Goal: Use online tool/utility: Utilize a website feature to perform a specific function

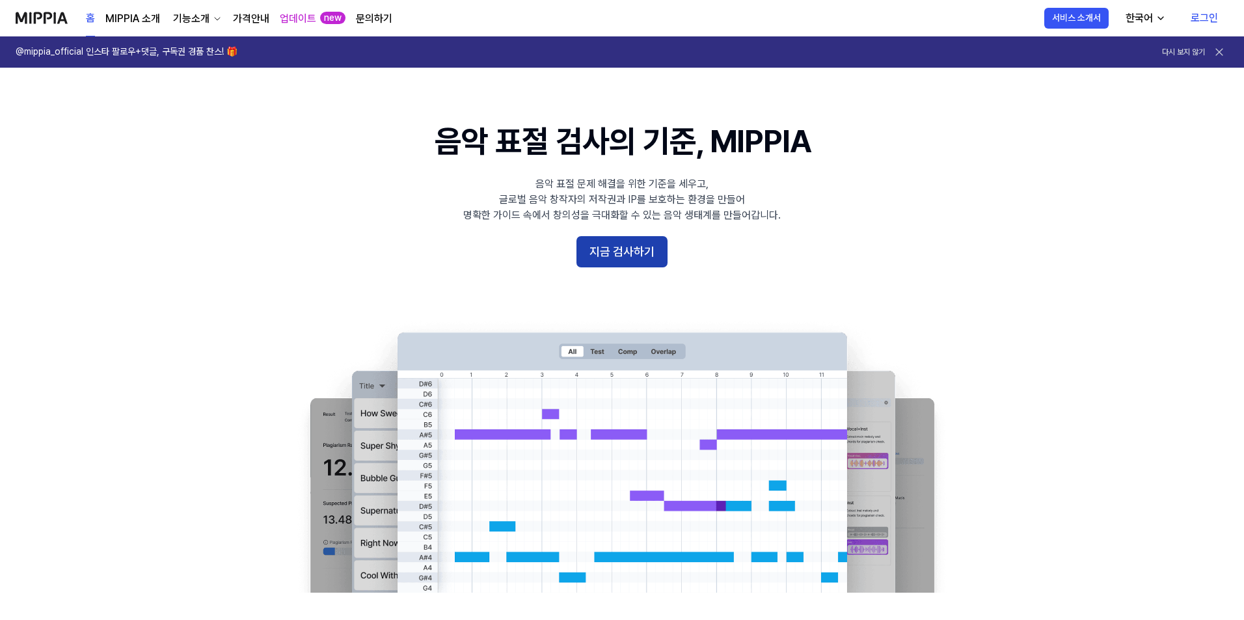
click at [632, 261] on button "지금 검사하기" at bounding box center [621, 251] width 91 height 31
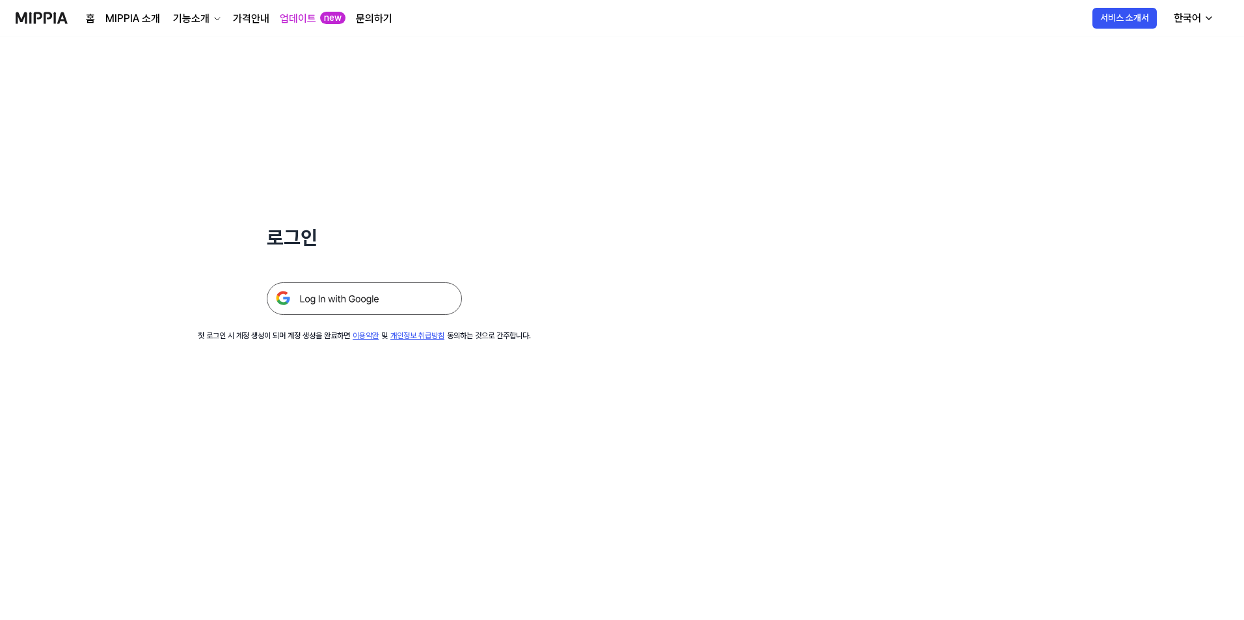
click at [412, 295] on img at bounding box center [364, 298] width 195 height 33
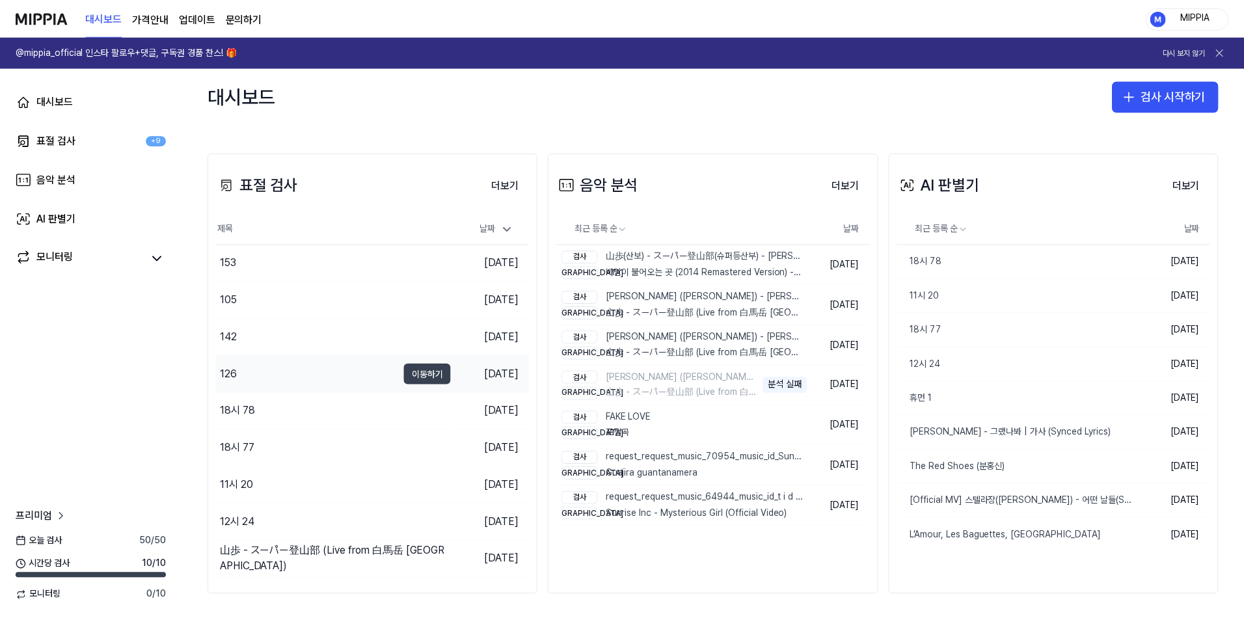
scroll to position [232, 0]
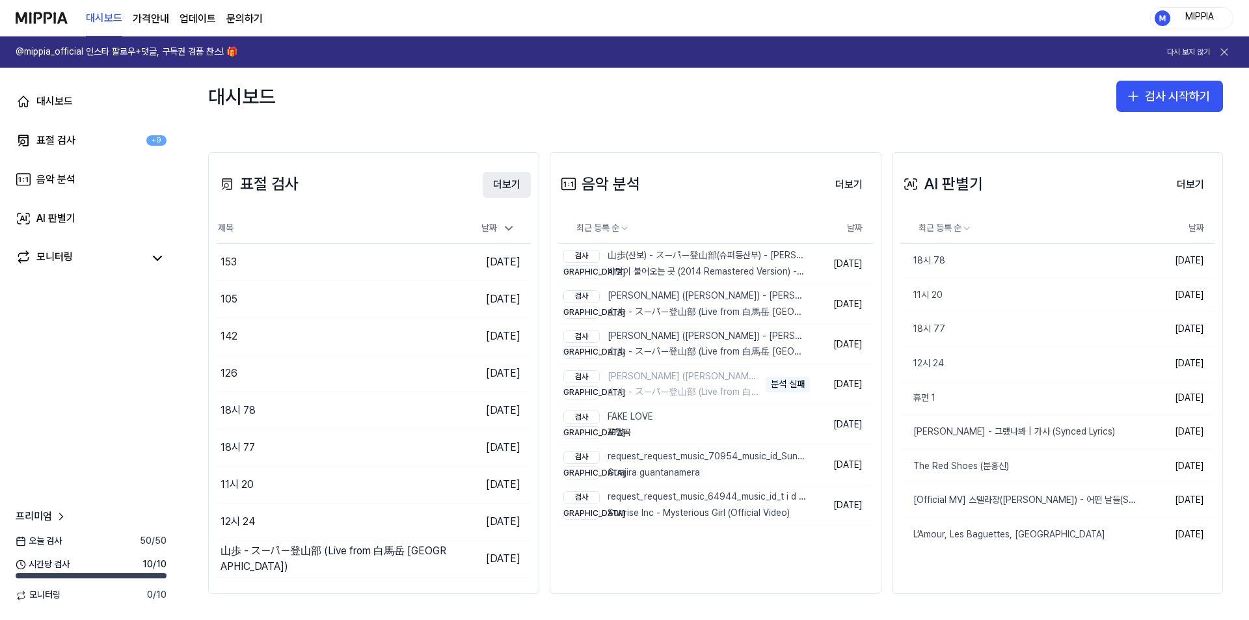
click at [505, 186] on button "더보기" at bounding box center [507, 185] width 48 height 26
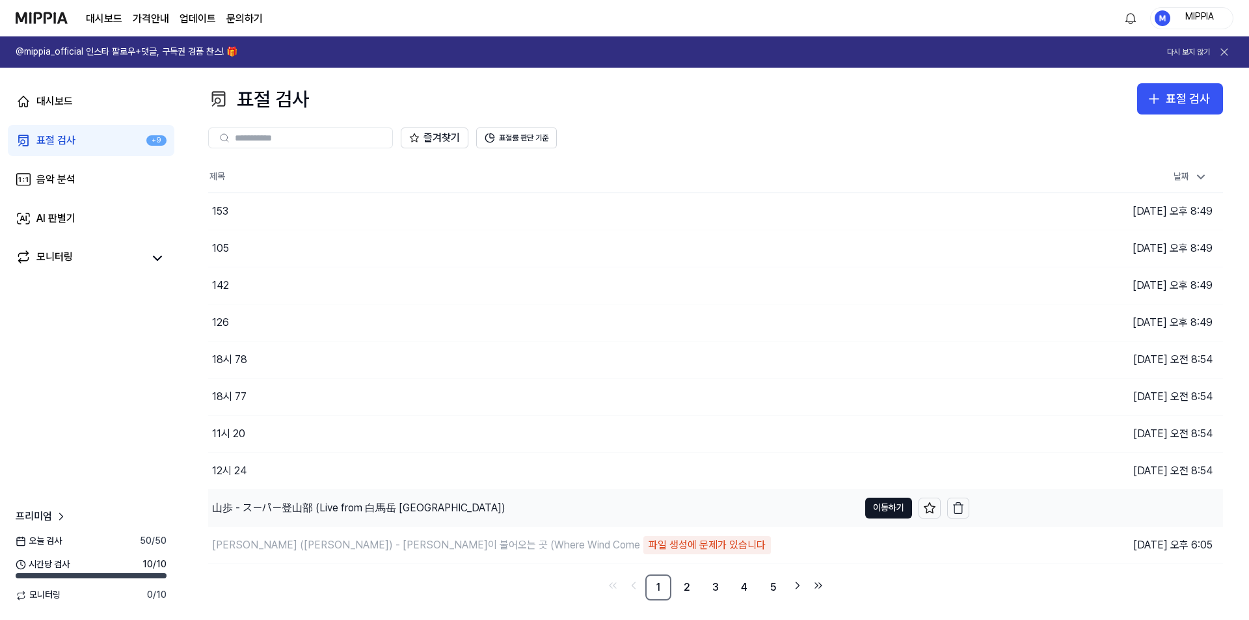
click at [340, 504] on div "山歩 - スーパー登山部 (Live from 白馬岳 白馬山荘)" at bounding box center [358, 508] width 293 height 16
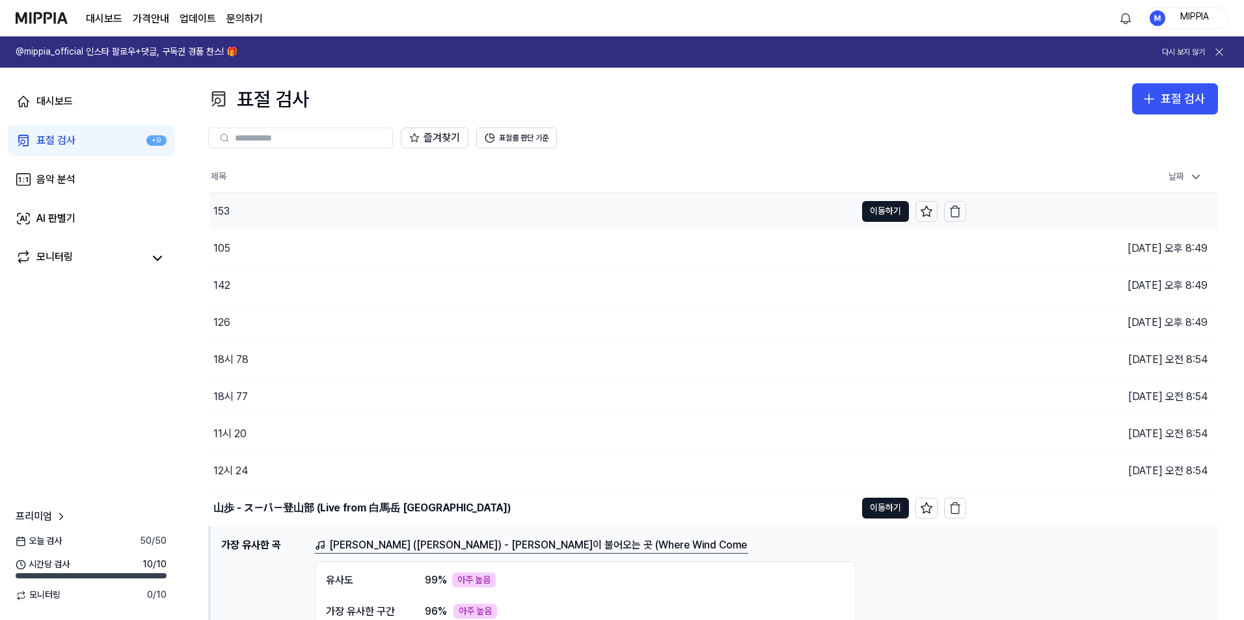
click at [296, 208] on div "153" at bounding box center [532, 211] width 646 height 36
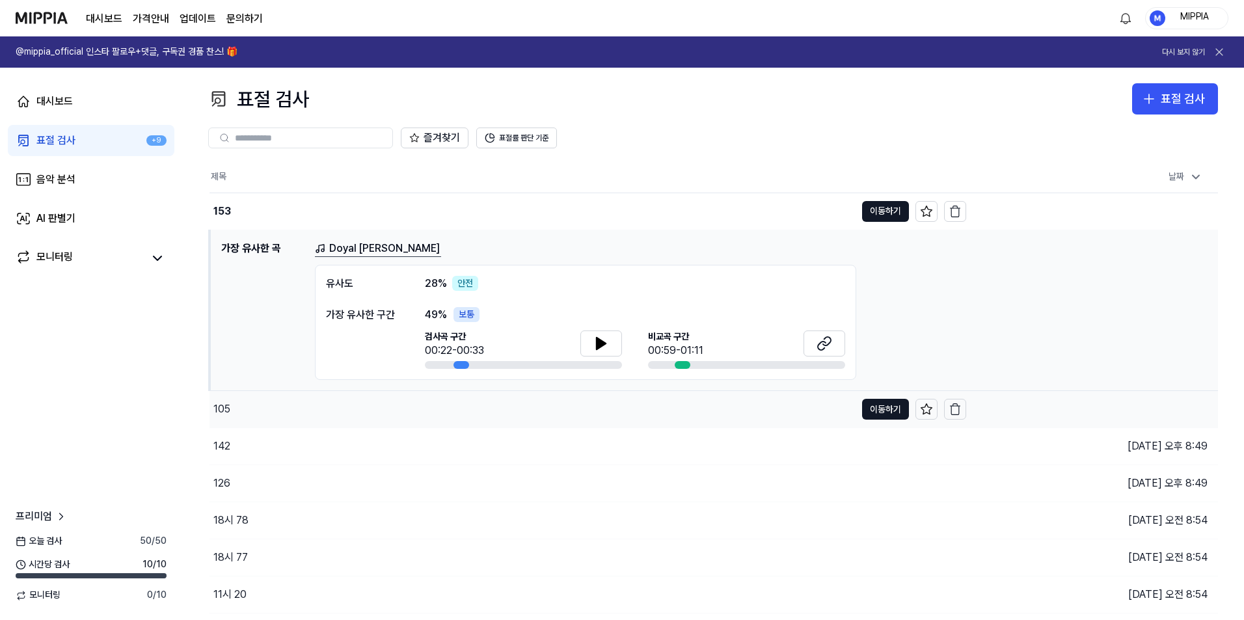
click at [332, 403] on div "105" at bounding box center [532, 409] width 646 height 36
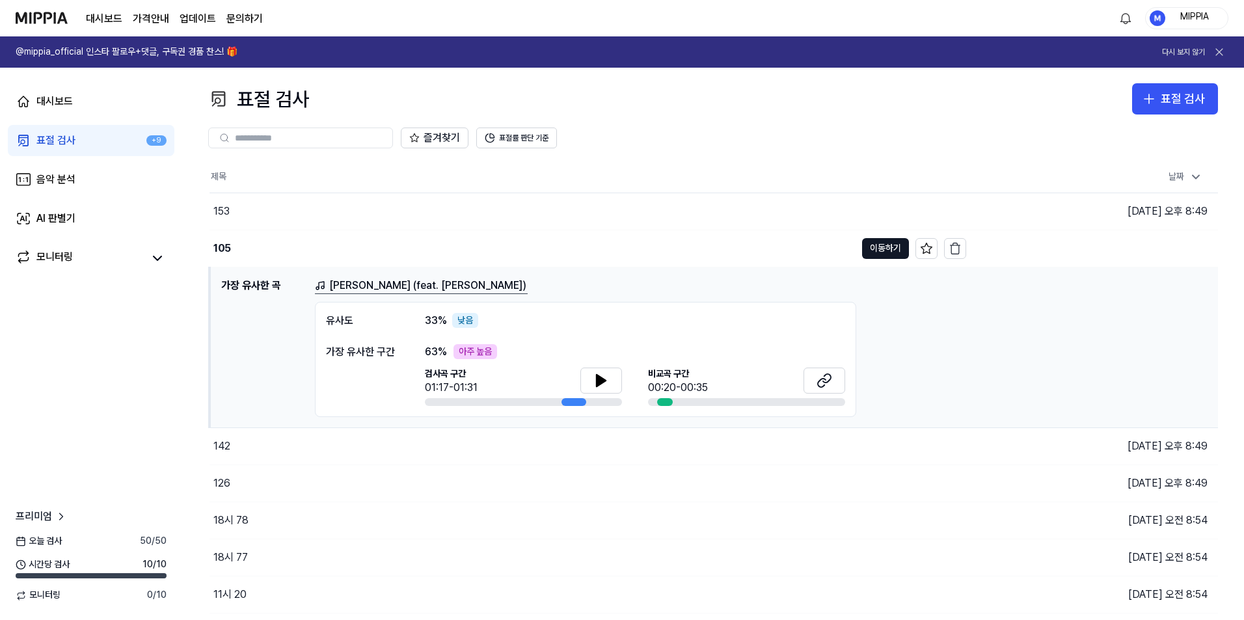
click at [399, 285] on link "Sri Prabhura Pitaara Parichya (feat. Swami Kalyaneshananda)" at bounding box center [421, 286] width 213 height 16
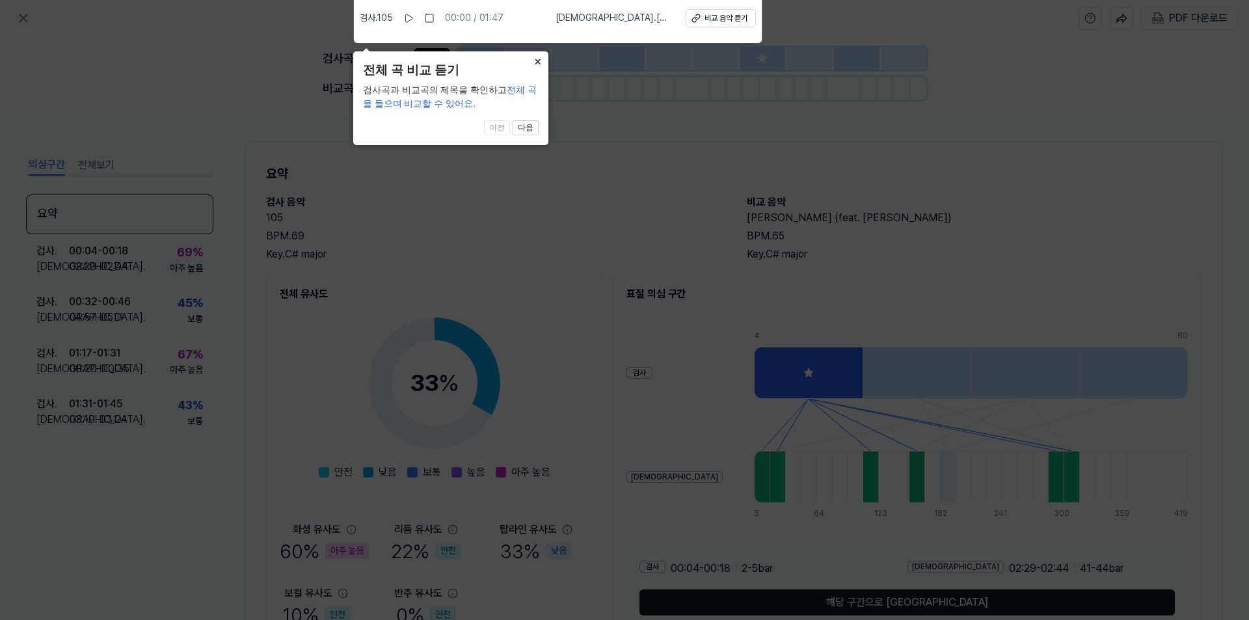
click at [533, 56] on button "×" at bounding box center [537, 60] width 21 height 18
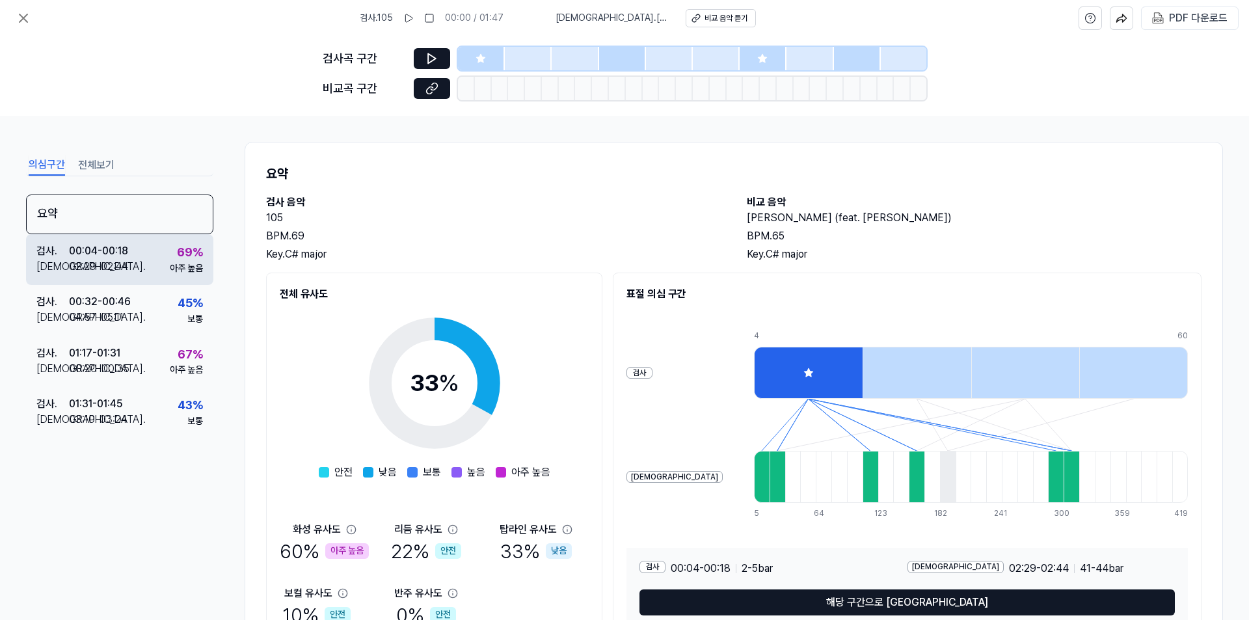
click at [188, 252] on div "69 %" at bounding box center [190, 252] width 26 height 19
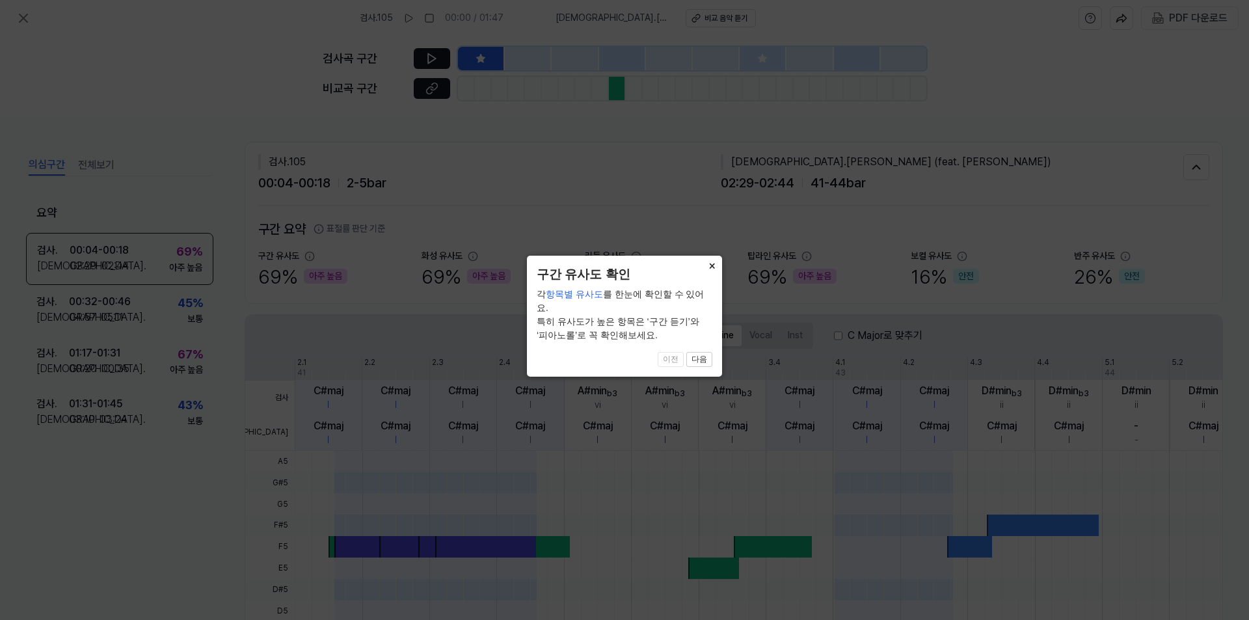
click at [710, 260] on button "×" at bounding box center [711, 265] width 21 height 18
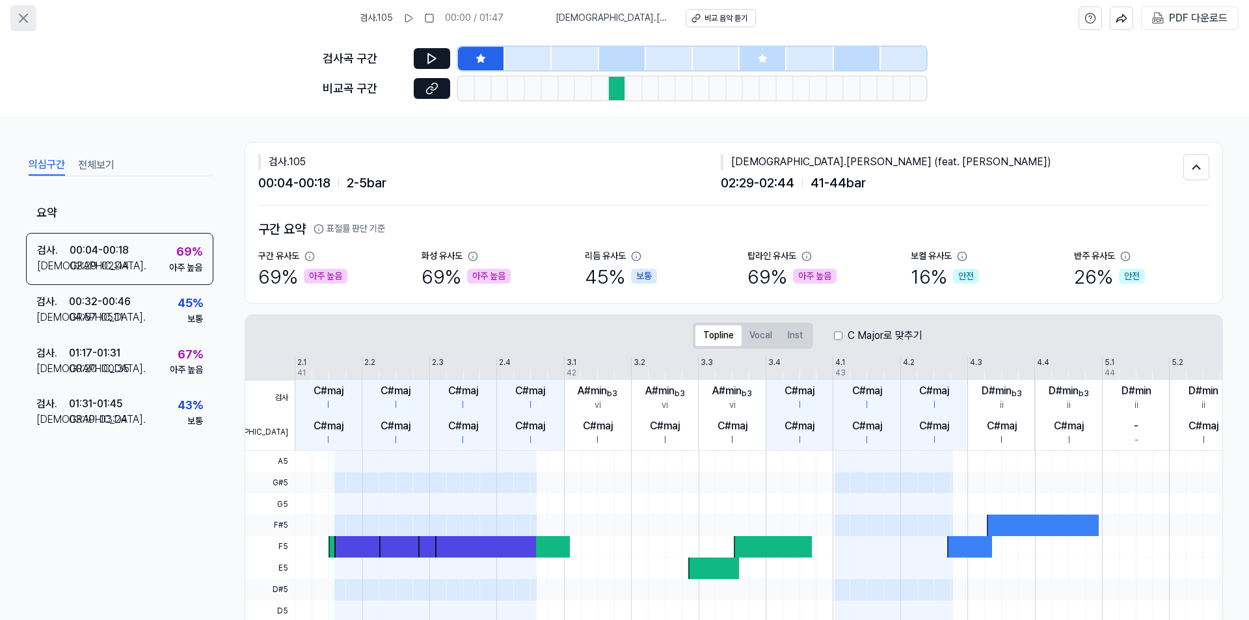
click at [21, 11] on div "검사 . 105 00:00 / 01:47 비교 . Sri Prabhura Pitaara Parichya (feat. Swami Kalyanes…" at bounding box center [624, 18] width 1249 height 36
click at [35, 22] on button at bounding box center [23, 18] width 26 height 26
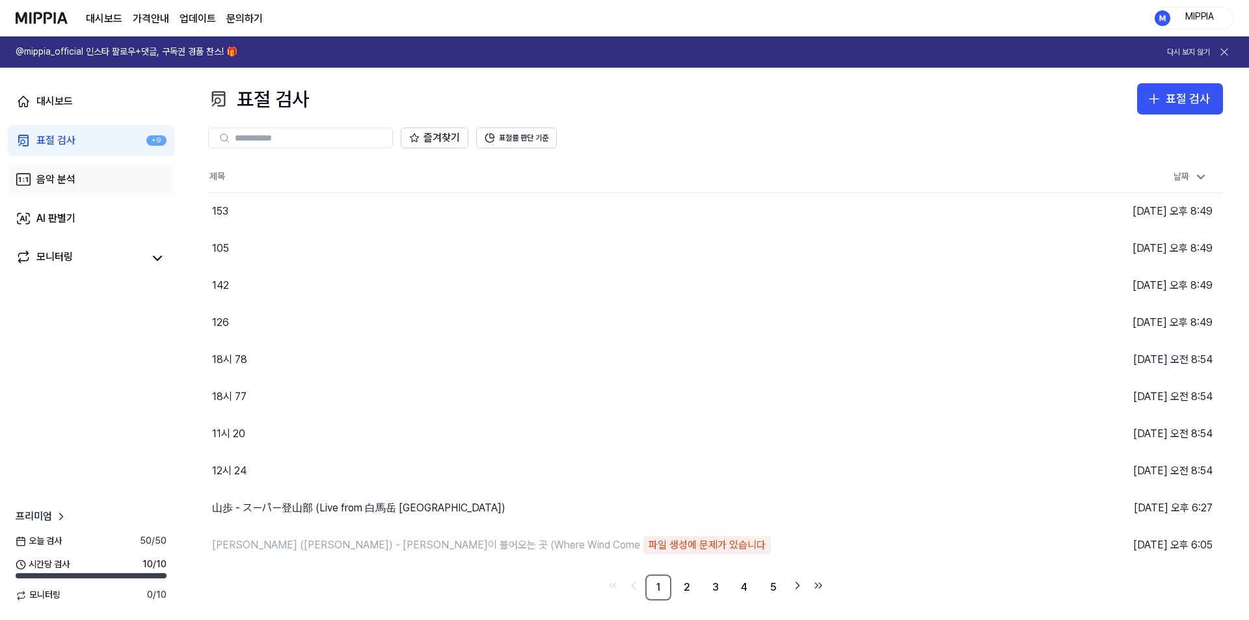
click at [108, 187] on link "음악 분석" at bounding box center [91, 179] width 166 height 31
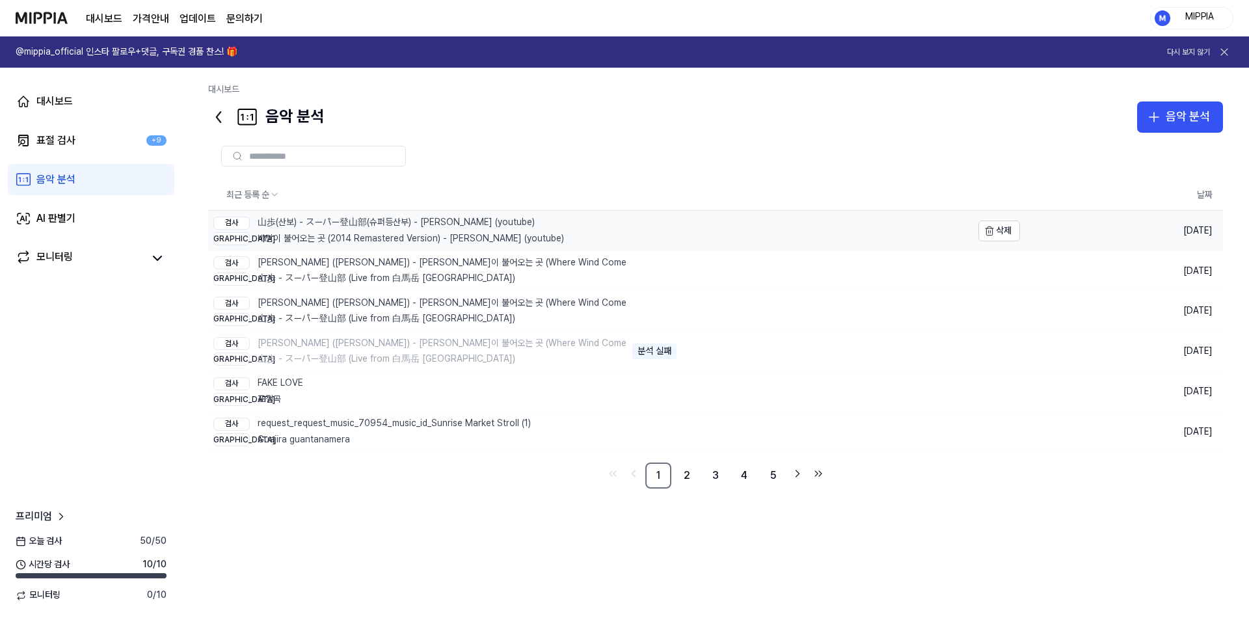
click at [451, 229] on div "검사 山歩(산보) - スーパー登山部(슈퍼등산부) - Lee Jin Ah (youtube)" at bounding box center [388, 222] width 351 height 13
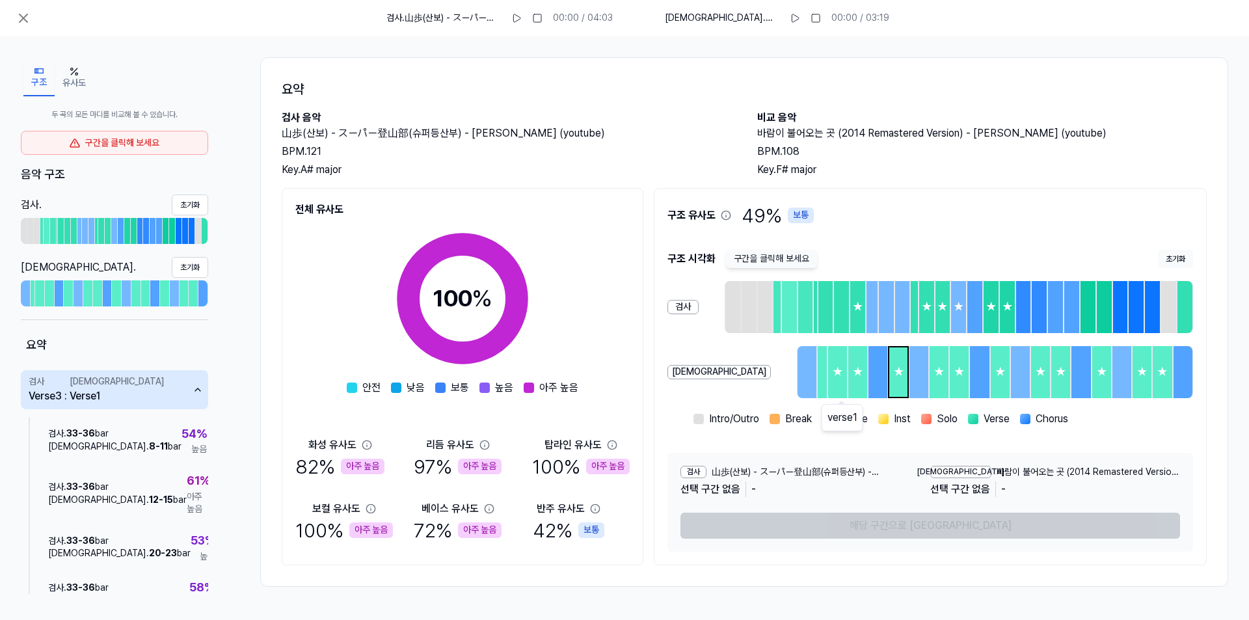
click at [889, 374] on div "★" at bounding box center [898, 371] width 18 height 49
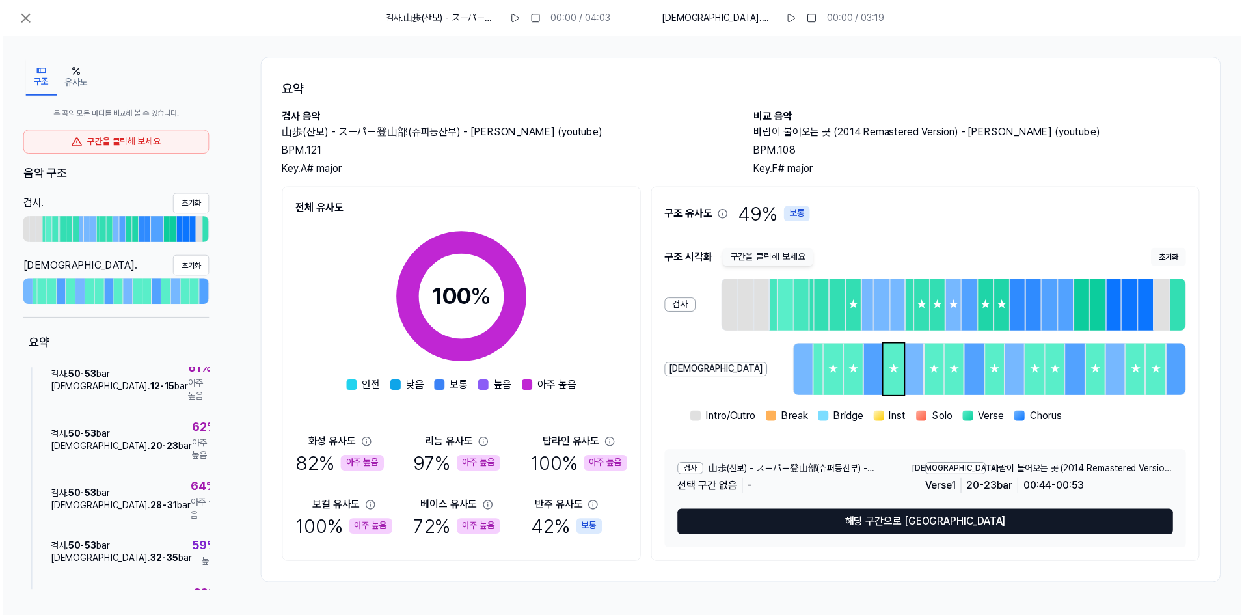
scroll to position [715, 0]
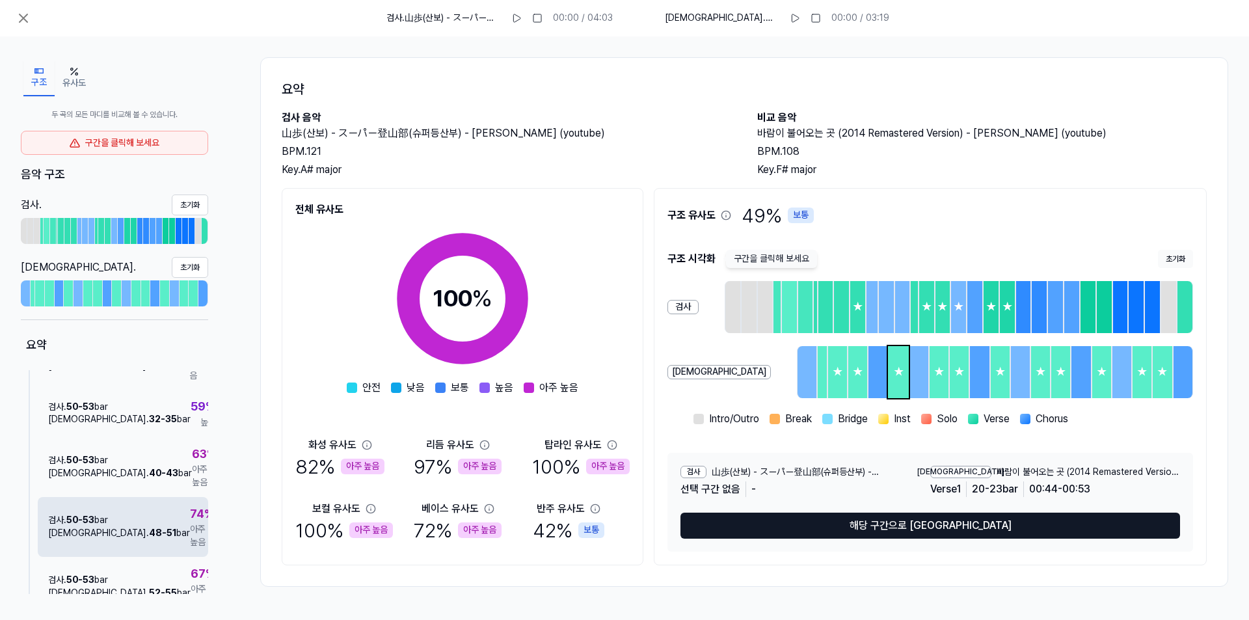
click at [152, 497] on div "검사 . 50 - 53 bar 비교 . 48 - 51 bar 74 % 아주 높음" at bounding box center [123, 527] width 170 height 60
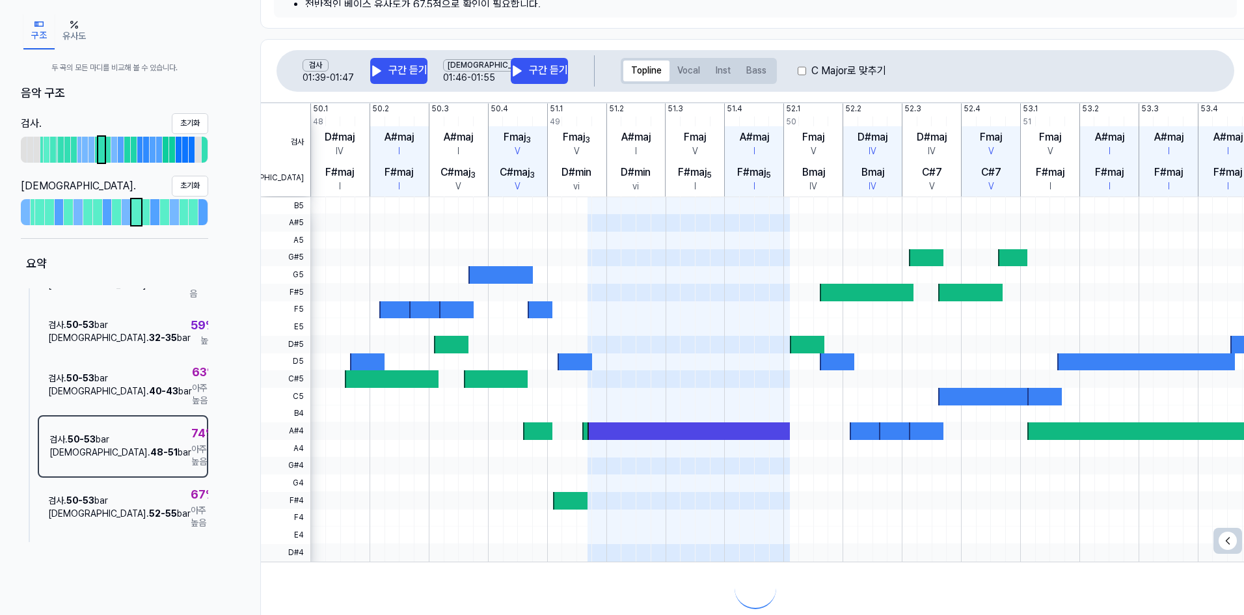
scroll to position [260, 0]
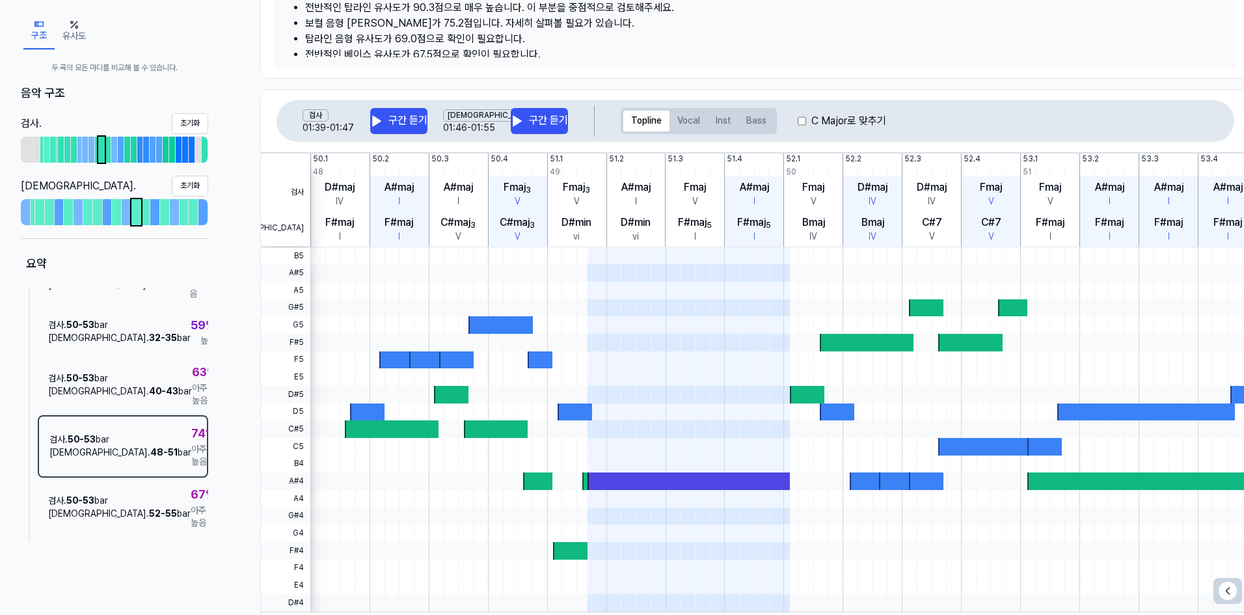
click at [822, 124] on label "C Major로 맞추기" at bounding box center [848, 121] width 75 height 16
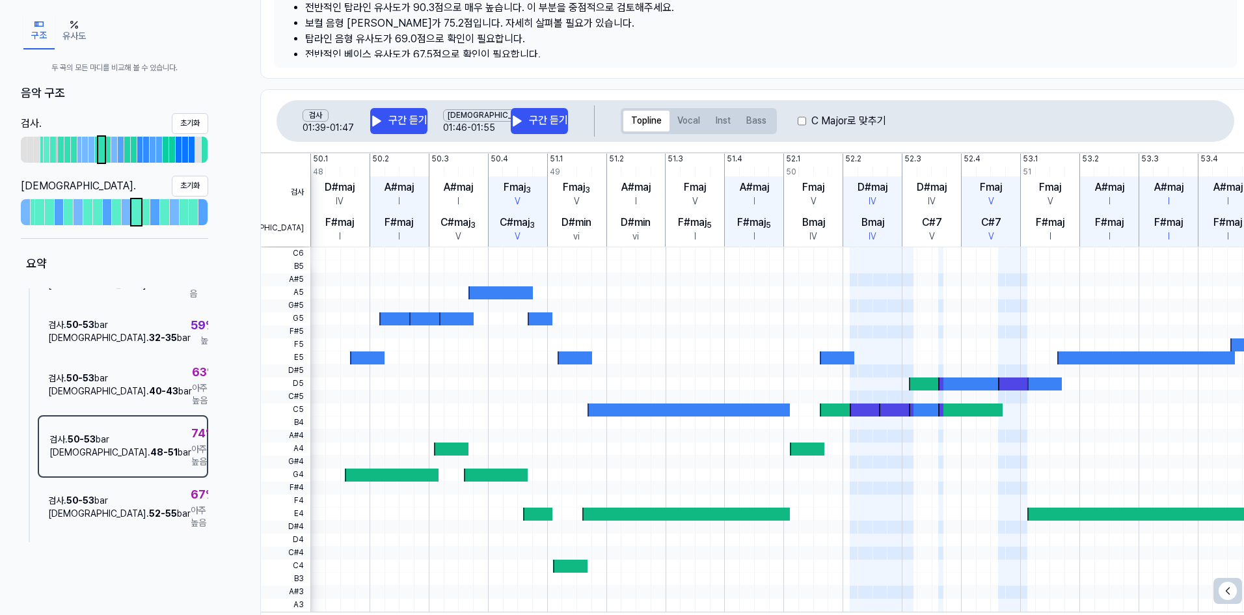
click at [832, 116] on label "C Major로 맞추기" at bounding box center [848, 121] width 75 height 16
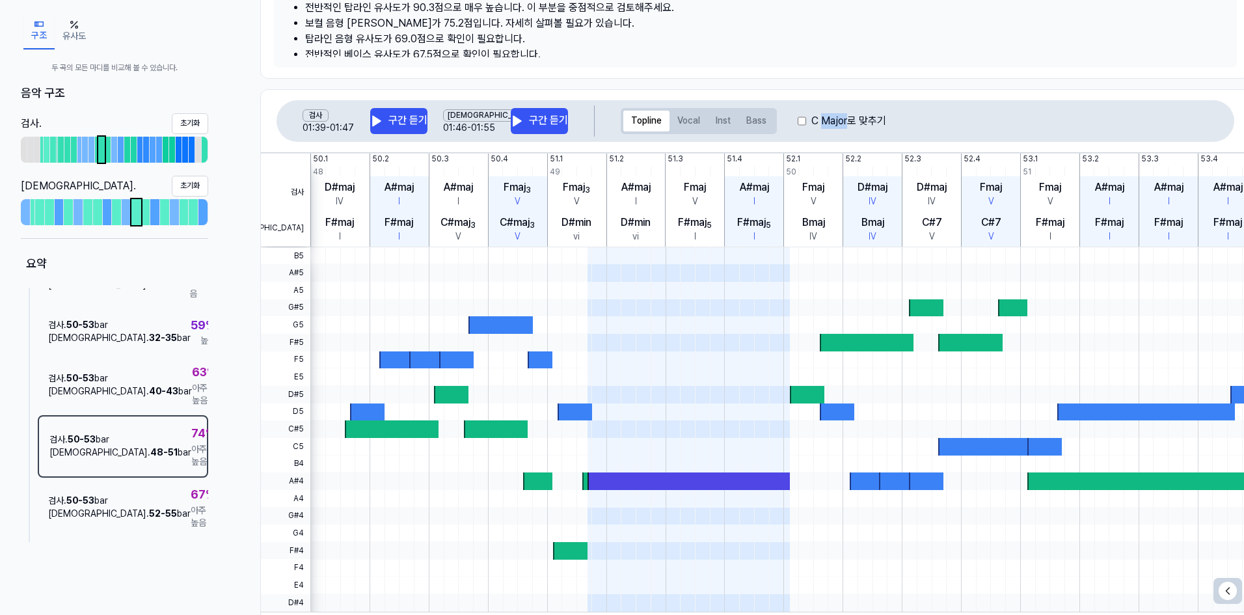
click at [833, 116] on label "C Major로 맞추기" at bounding box center [848, 121] width 75 height 16
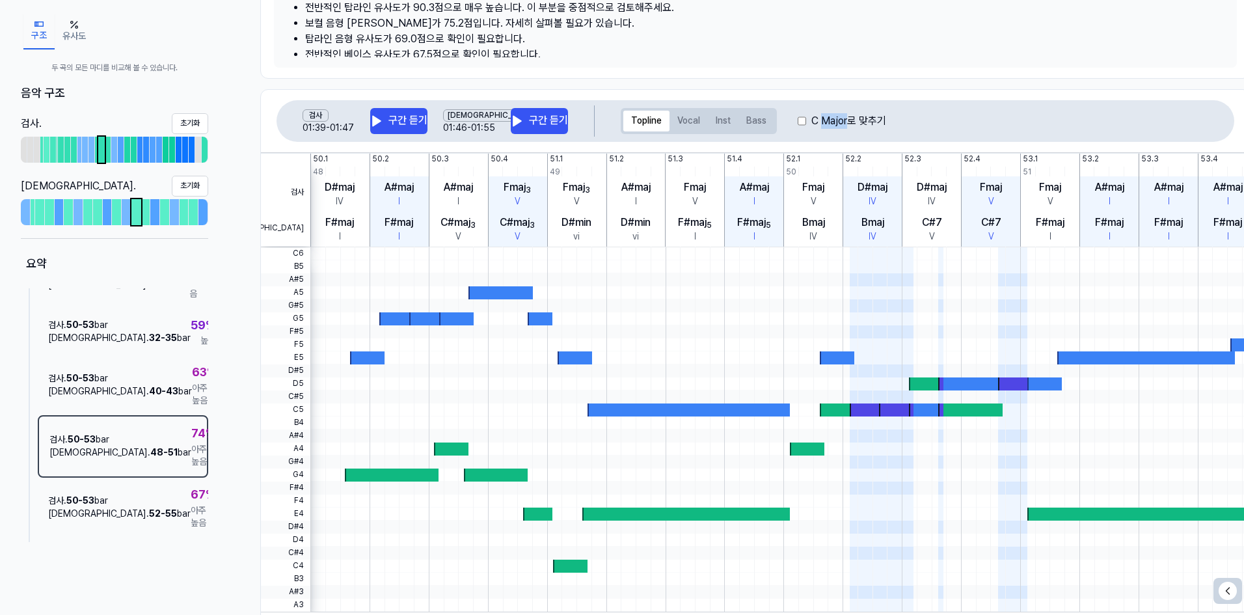
click at [833, 116] on label "C Major로 맞추기" at bounding box center [848, 121] width 75 height 16
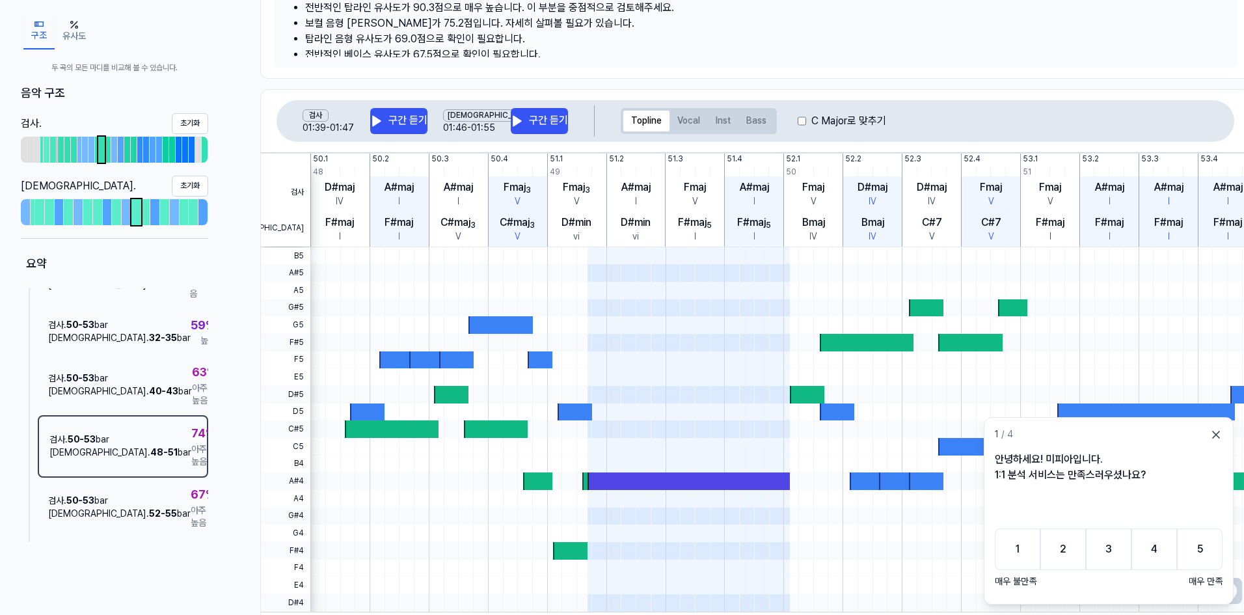
click at [1212, 434] on icon at bounding box center [1215, 434] width 13 height 13
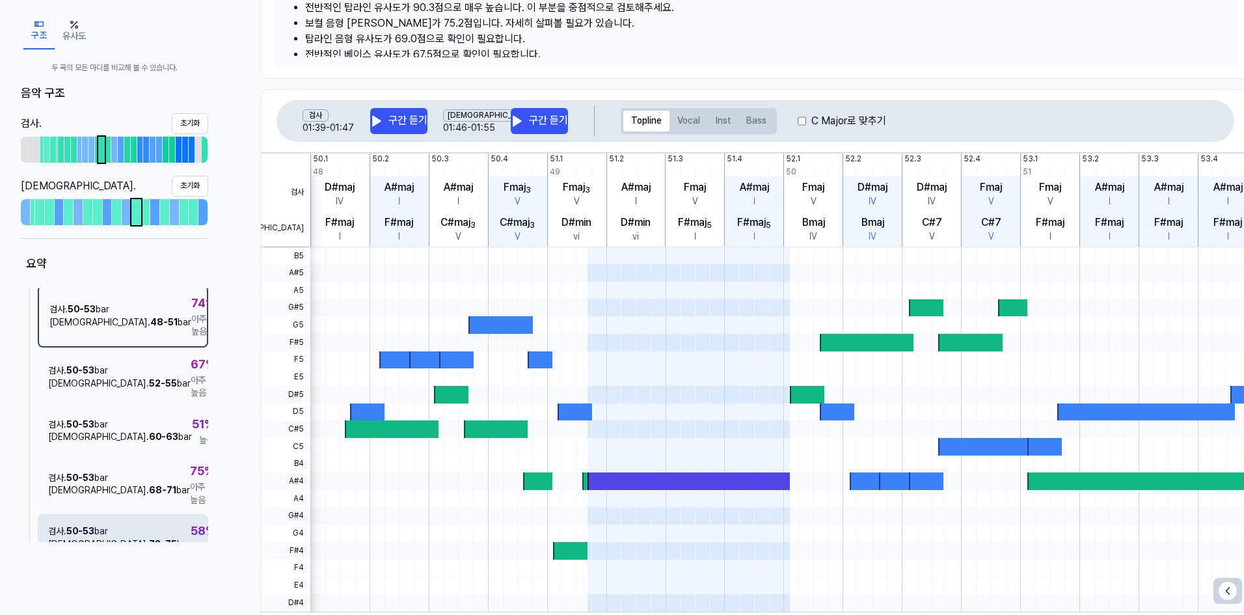
scroll to position [1041, 0]
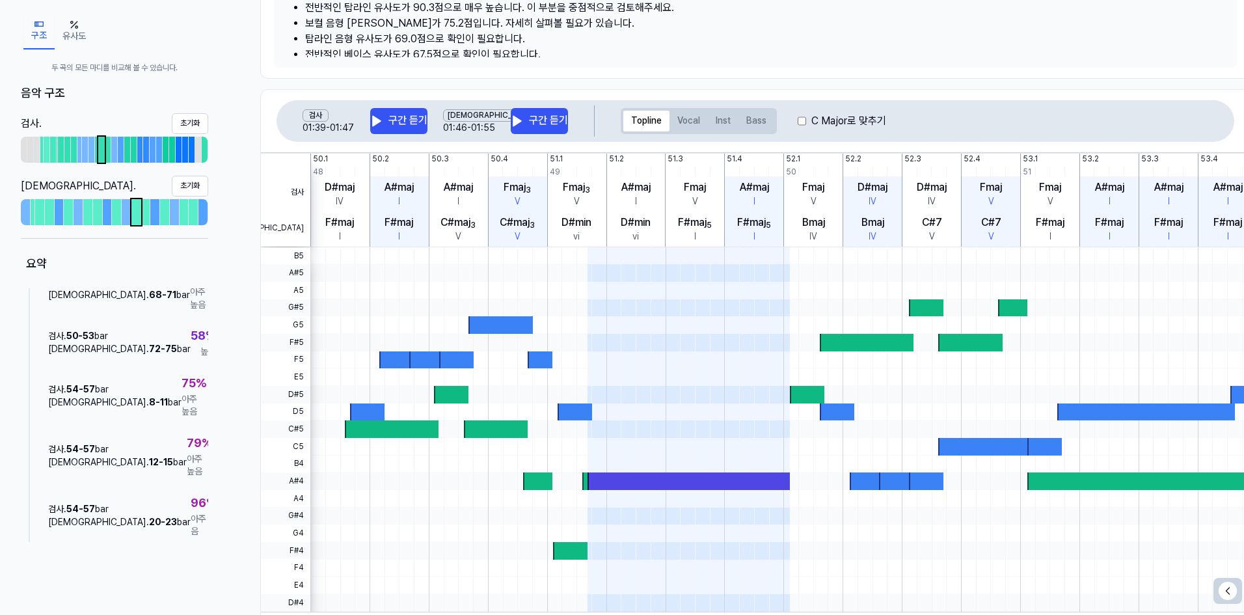
click at [189, 553] on span "86 %" at bounding box center [202, 562] width 26 height 19
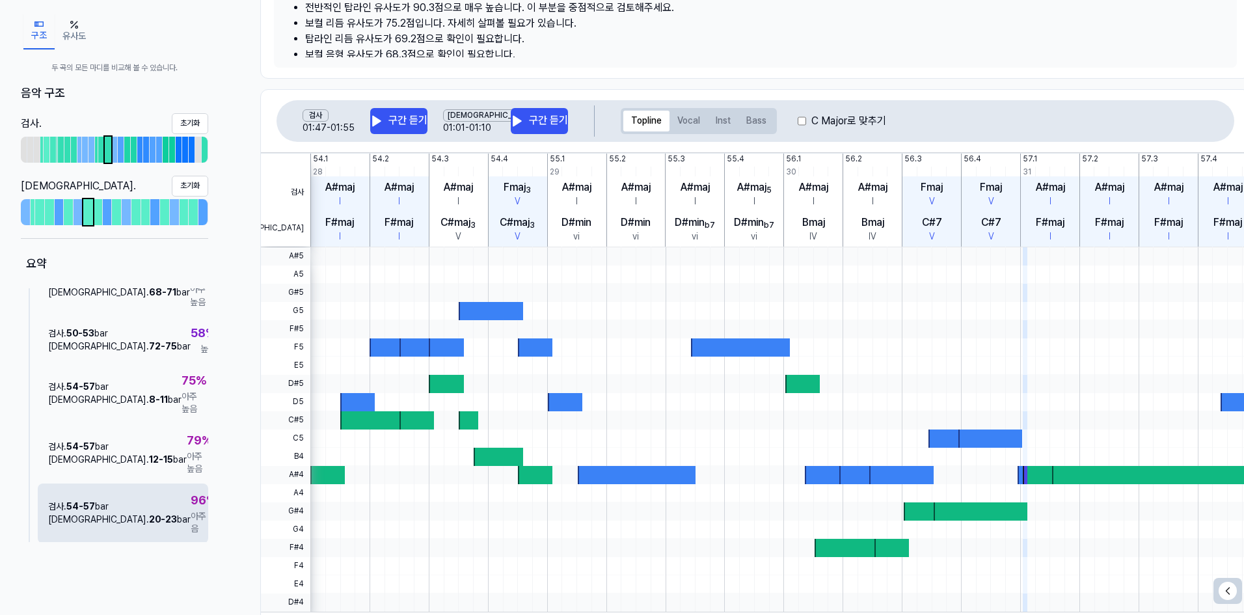
click at [191, 510] on span "아주 높음" at bounding box center [204, 522] width 26 height 25
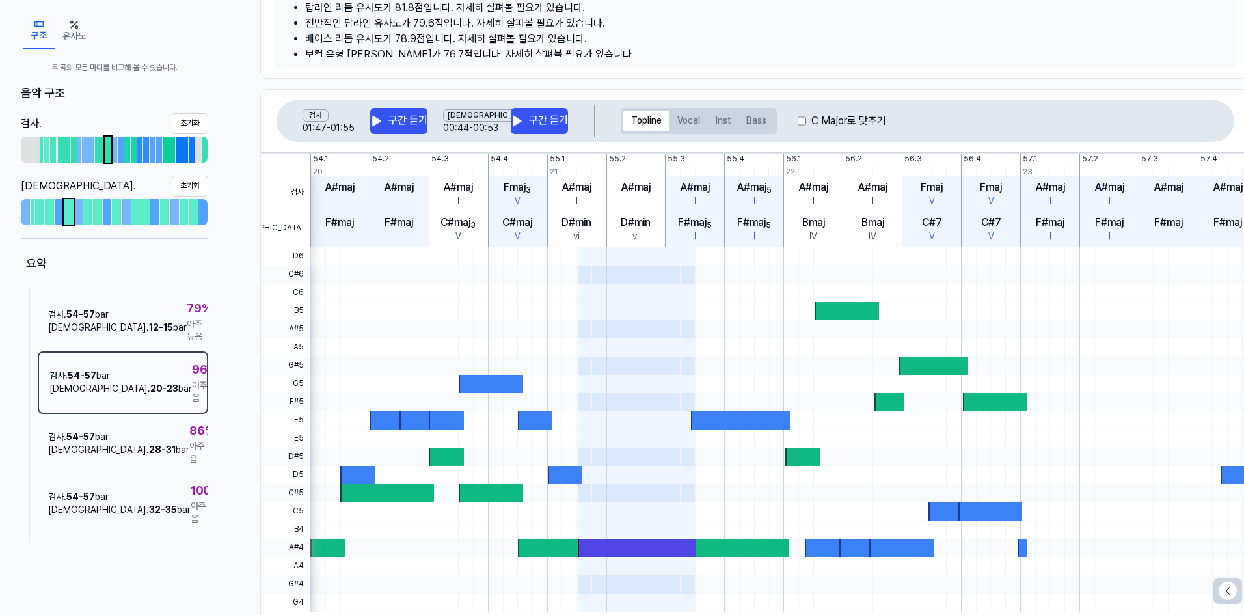
scroll to position [1171, 0]
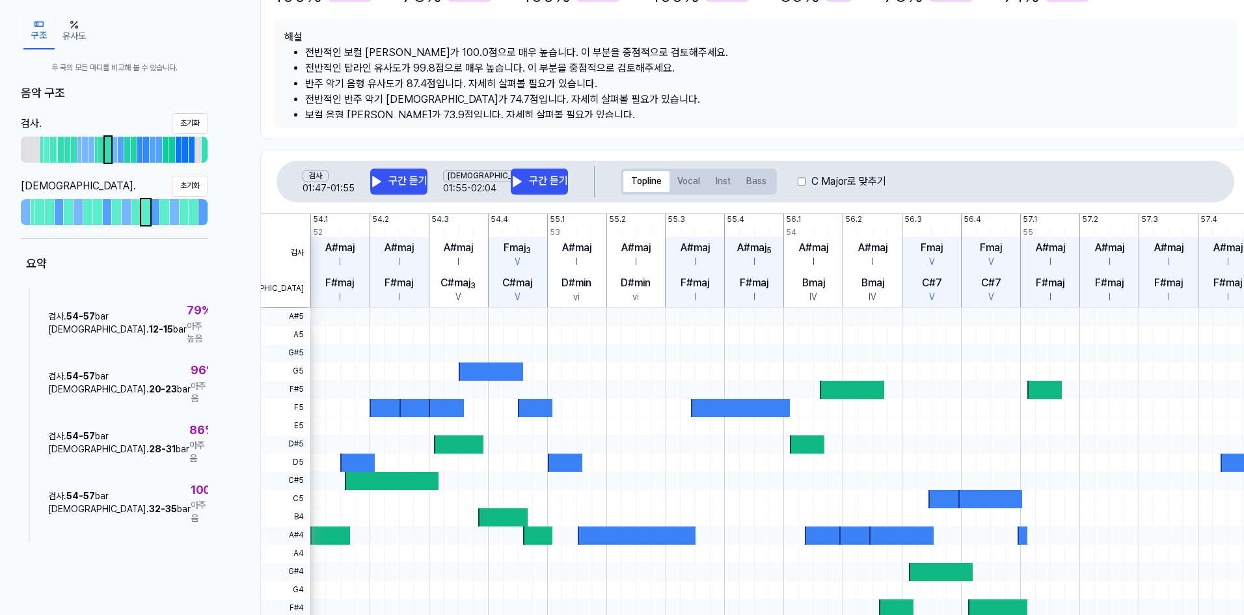
scroll to position [109, 0]
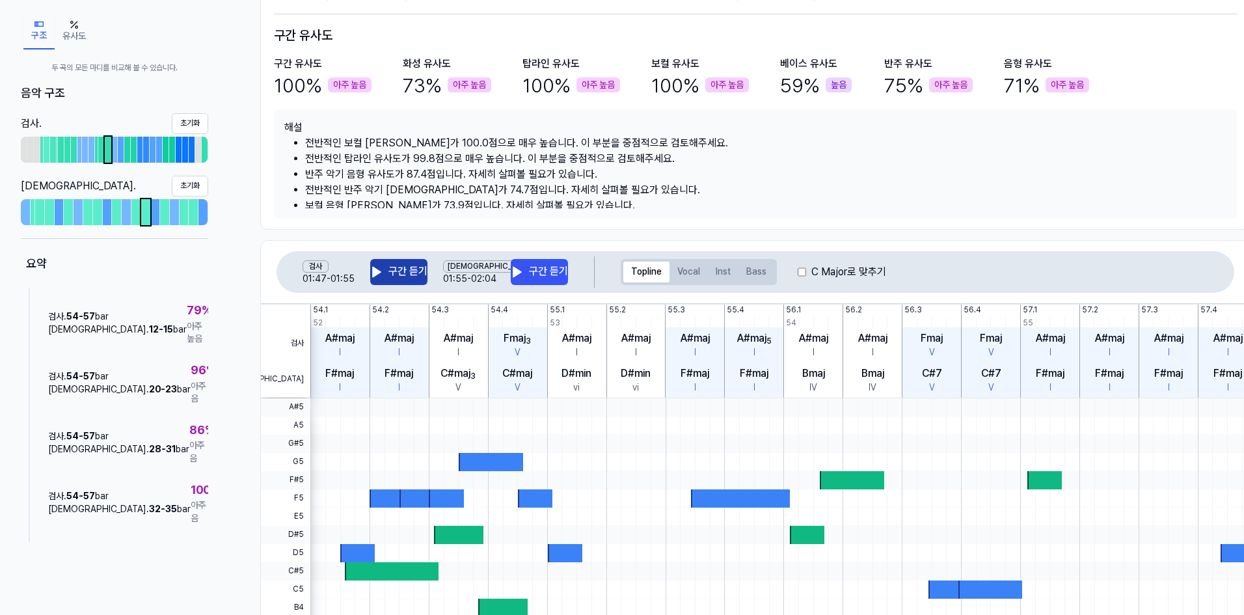
click at [382, 278] on icon at bounding box center [376, 271] width 13 height 13
click at [388, 275] on button "구간 듣기" at bounding box center [398, 272] width 57 height 26
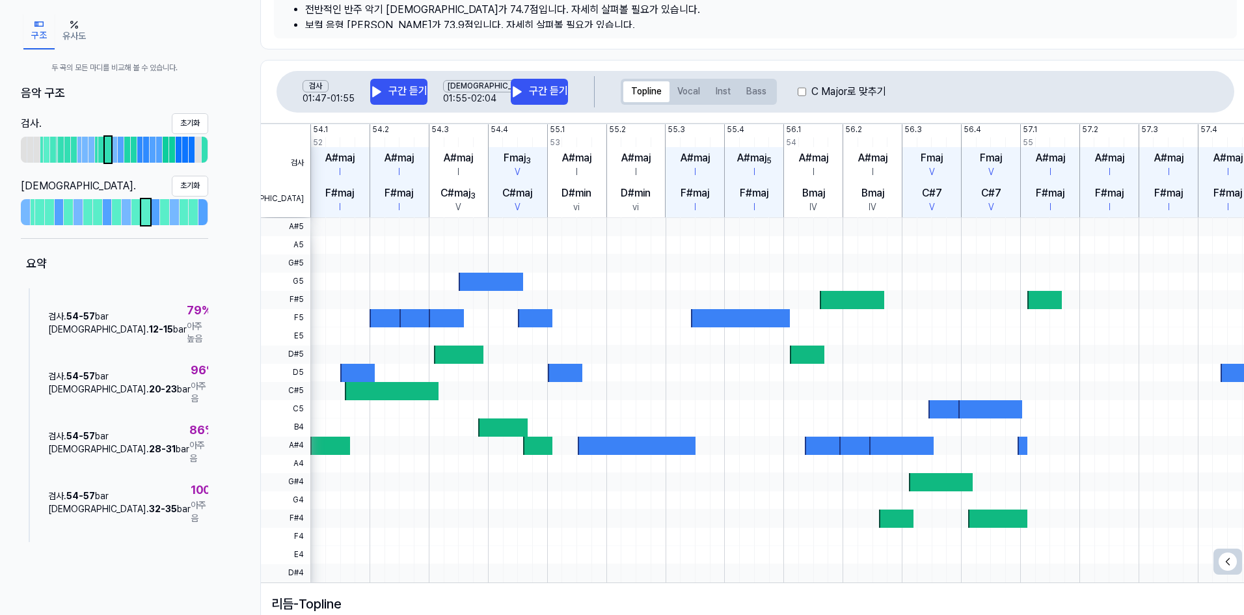
scroll to position [369, 0]
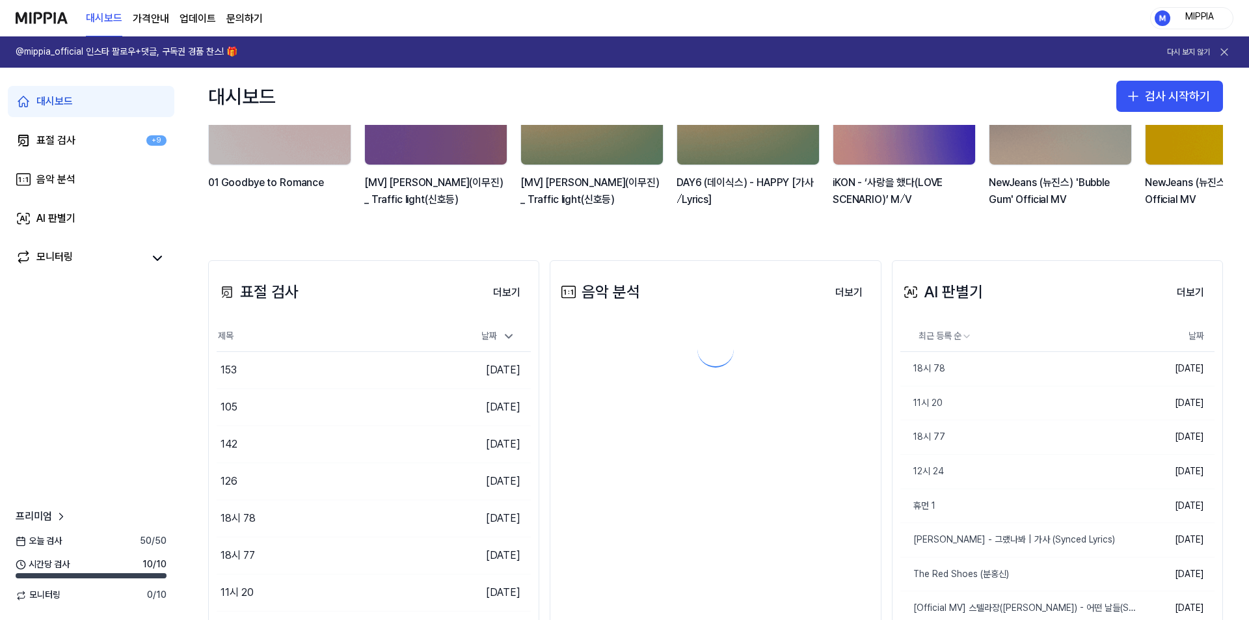
scroll to position [232, 0]
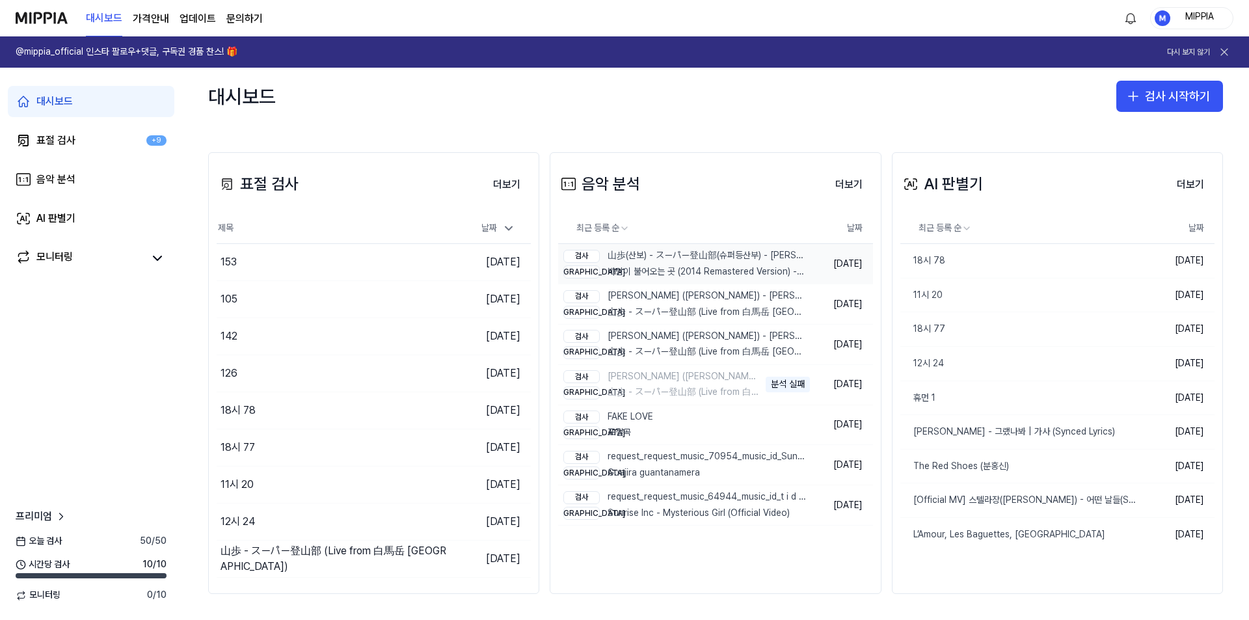
click at [779, 245] on div "검사 山歩(산보) - スーパー登山部(슈퍼등산부) - Lee Jin Ah (youtube) 비교 바람이 불어오는 곳 (2014 Remastere…" at bounding box center [685, 264] width 244 height 40
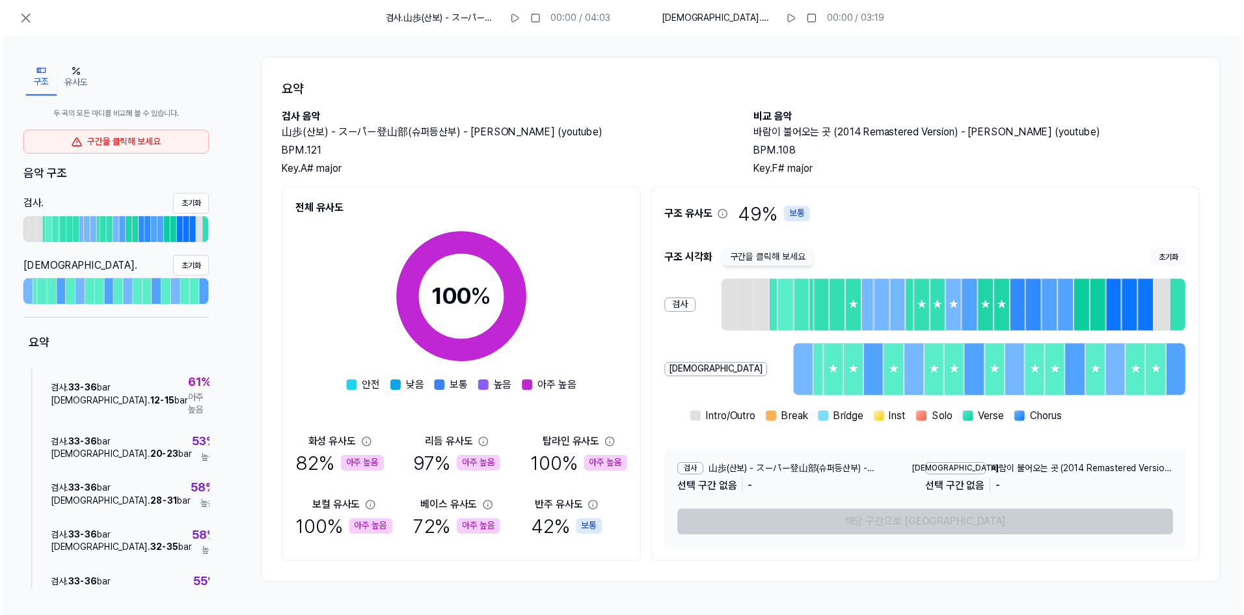
scroll to position [260, 0]
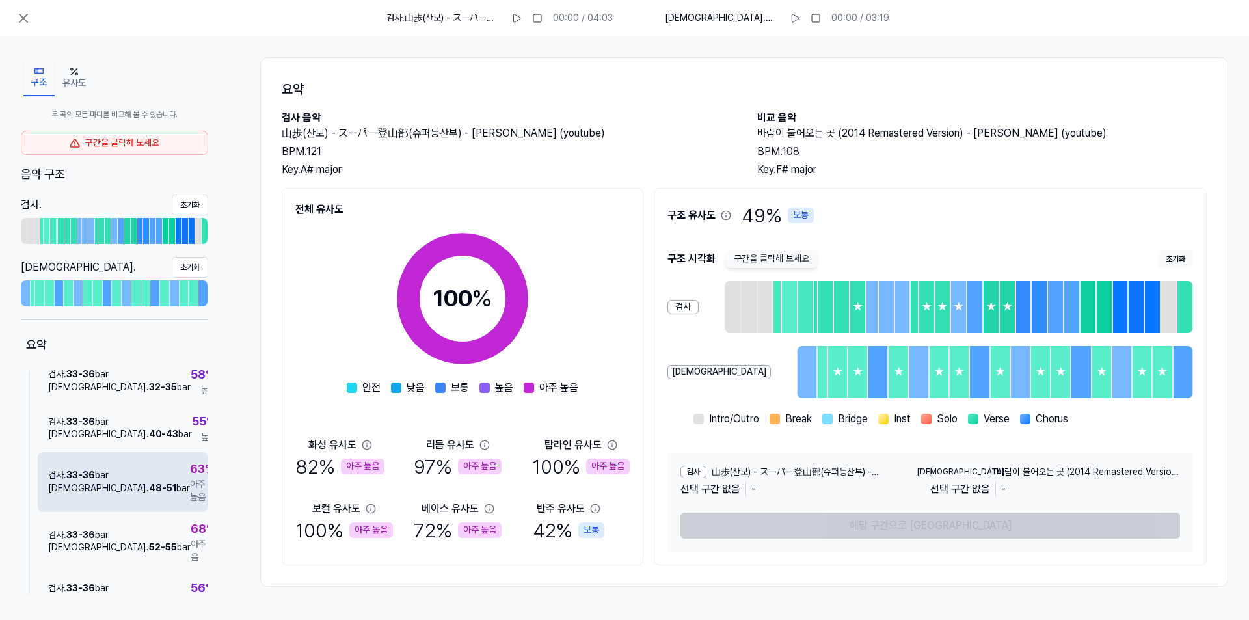
click at [159, 467] on div "검사 . 33 - 36 bar 비교 . 48 - 51 bar 63 % 아주 높음" at bounding box center [123, 482] width 170 height 60
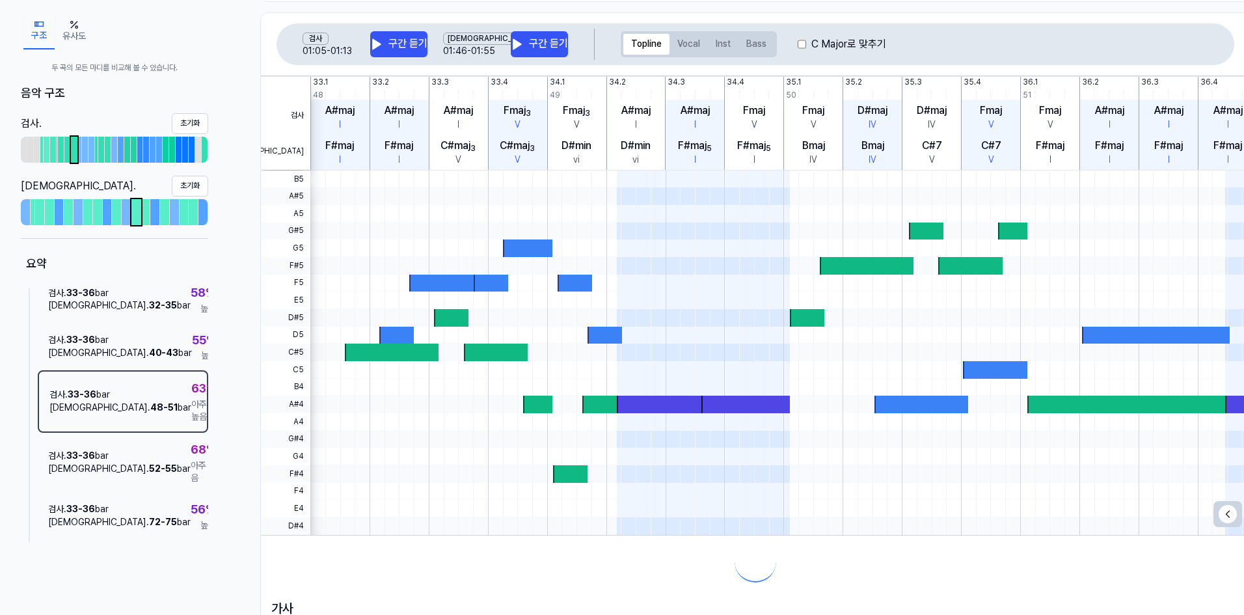
scroll to position [434, 0]
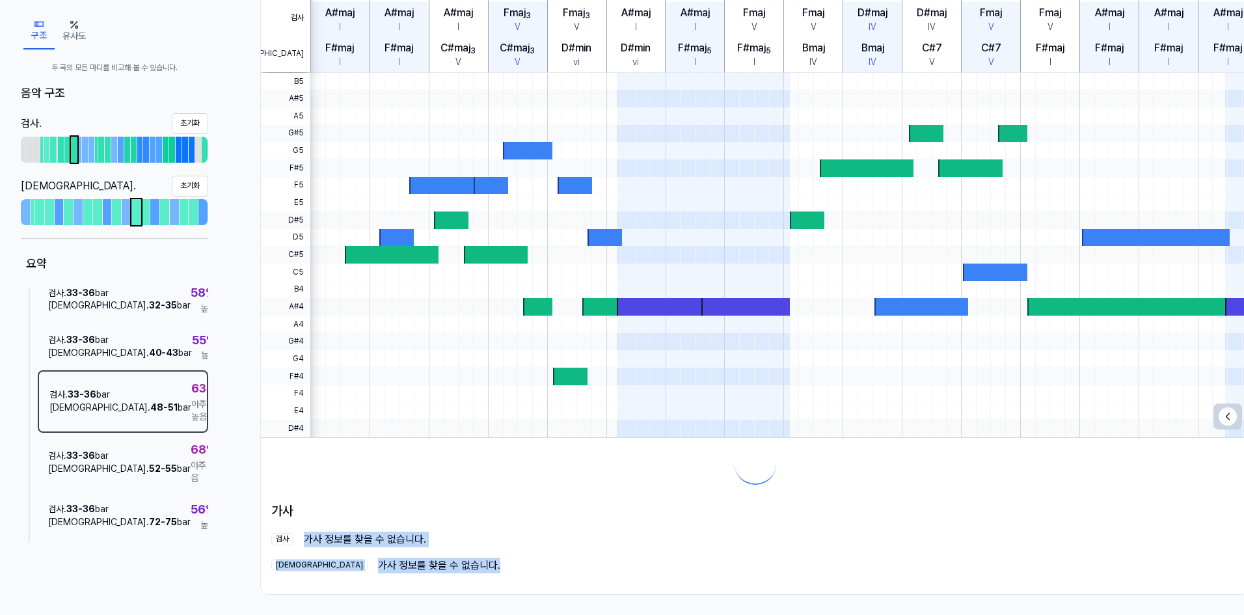
drag, startPoint x: 342, startPoint y: 542, endPoint x: 445, endPoint y: 566, distance: 105.5
click at [445, 566] on div "가사 검사 가사 정보를 찾을 수 없습니다. 비교 가사 정보를 찾을 수 없습니다." at bounding box center [755, 537] width 989 height 94
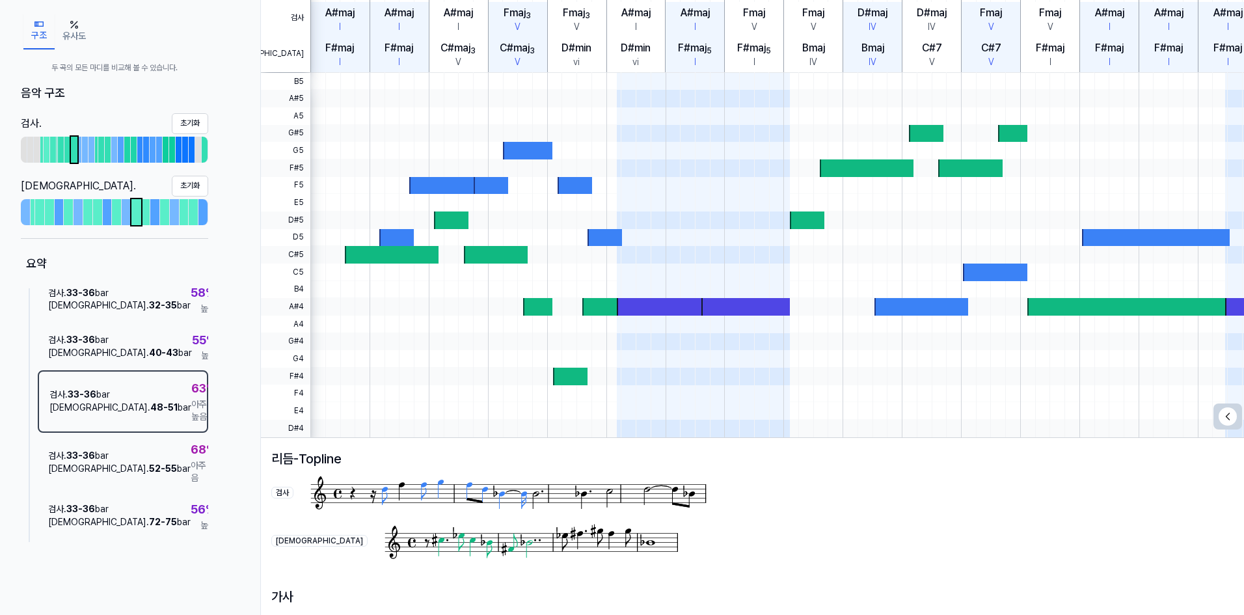
click at [446, 566] on div "리듬 - Topline 검사 비교" at bounding box center [755, 507] width 989 height 138
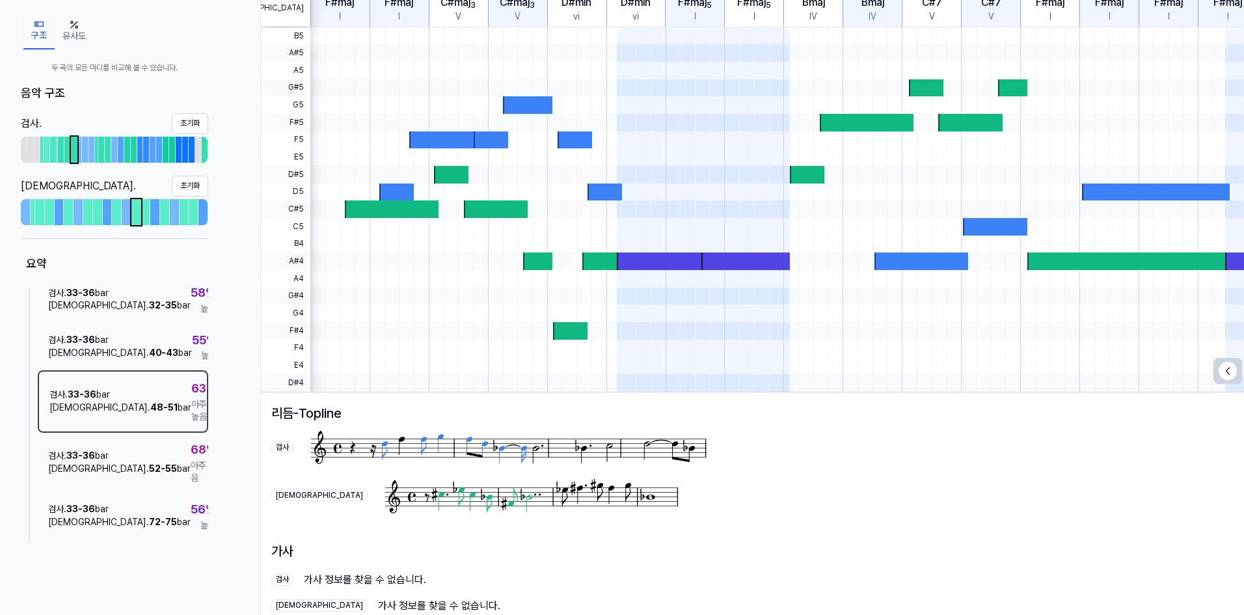
scroll to position [520, 0]
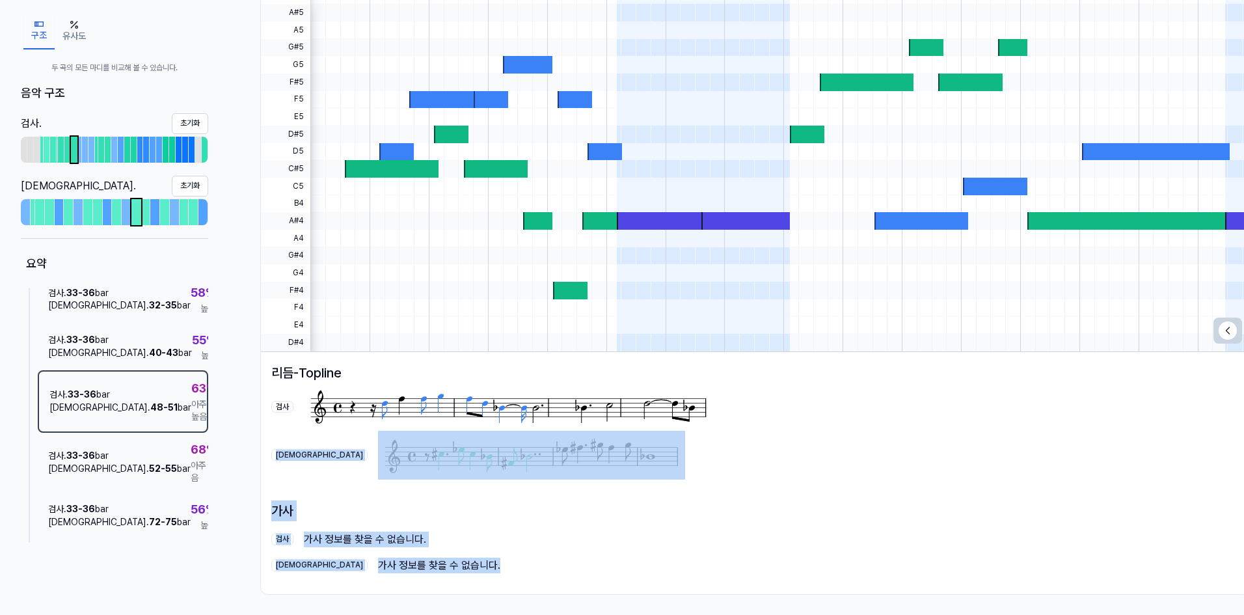
drag, startPoint x: 472, startPoint y: 562, endPoint x: 326, endPoint y: 494, distance: 160.0
click at [276, 473] on div "검사 01:05 - 01:13 구간 듣기 비교 01:46 - 01:55 구간 듣기 Topline Vocal Inst Bass C Major로 …" at bounding box center [755, 212] width 990 height 766
click at [512, 533] on div "검사 가사 정보를 찾을 수 없습니다." at bounding box center [755, 539] width 968 height 16
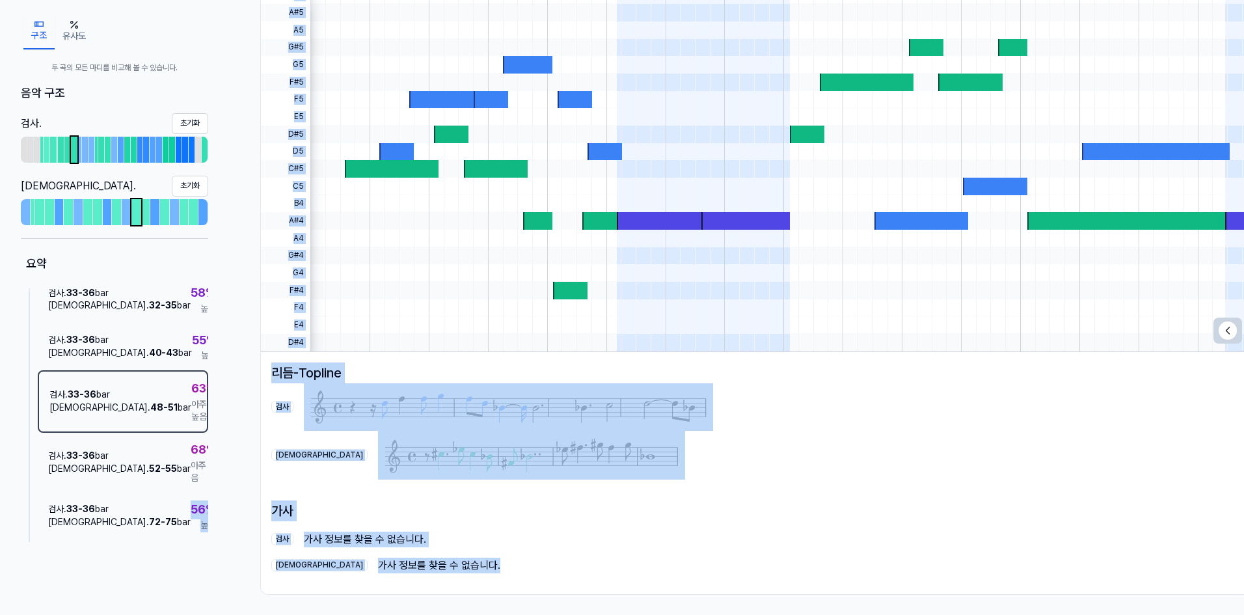
drag, startPoint x: 472, startPoint y: 583, endPoint x: 311, endPoint y: 516, distance: 174.9
click at [161, 485] on div "구조 유사도 두 곡의 모든 마디를 비교해 볼 수 있습니다. 음악 구조 검사 . 초기화 비교 . 초기화 요약 검사 Verse3 : 비교 Vers…" at bounding box center [635, 65] width 1271 height 1099
click at [729, 566] on div "비교 가사 정보를 찾을 수 없습니다." at bounding box center [755, 565] width 968 height 16
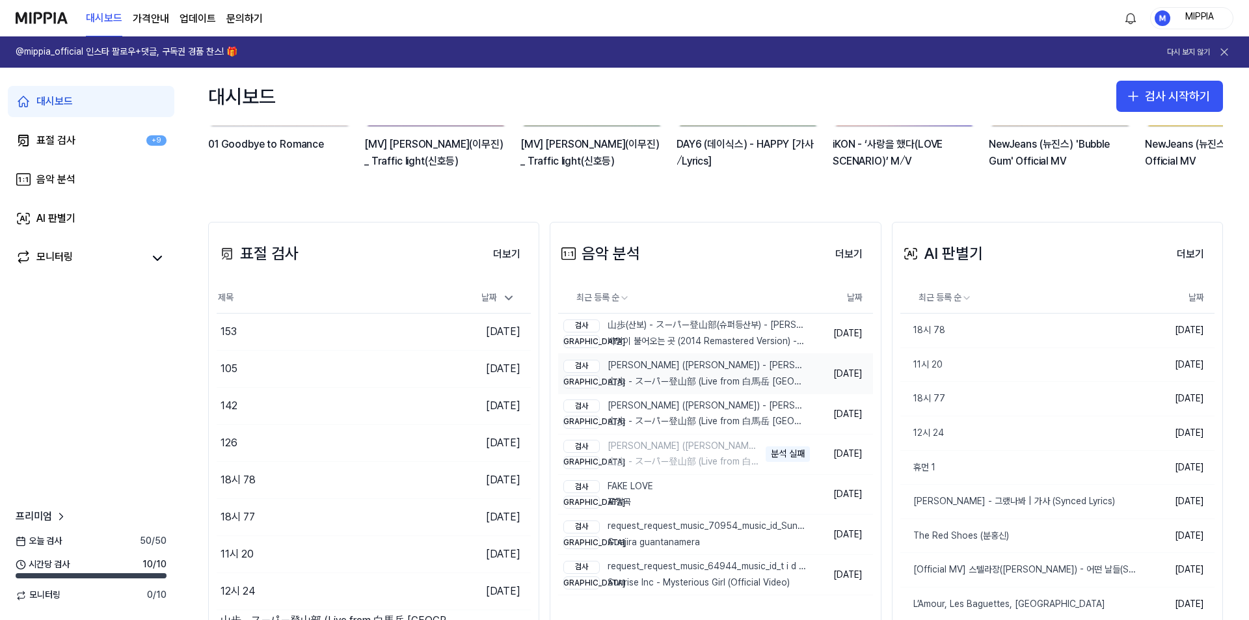
scroll to position [232, 0]
